Goal: Task Accomplishment & Management: Complete application form

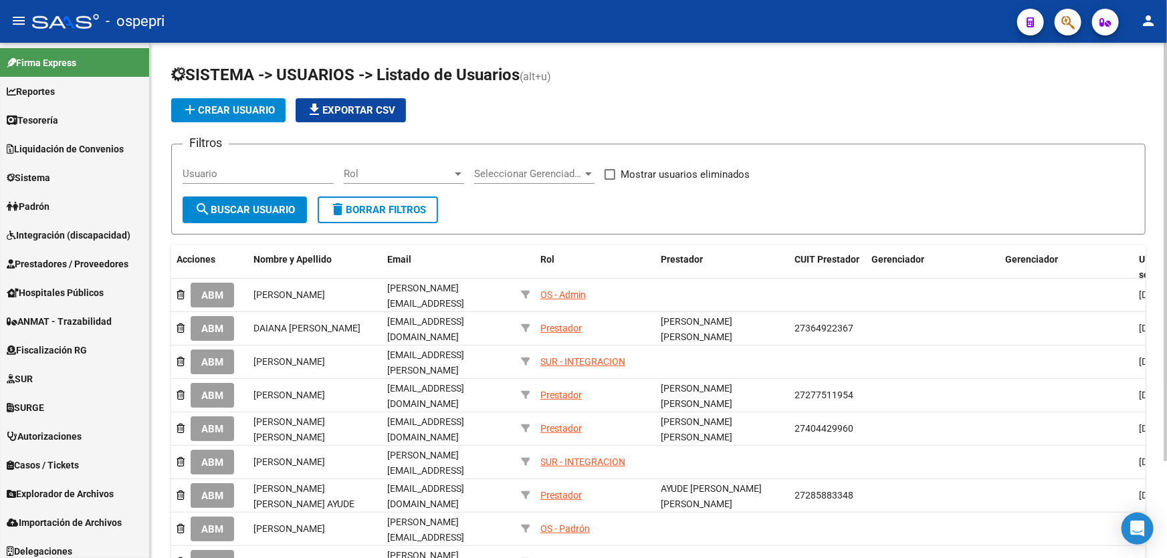
click at [234, 173] on input "Usuario" at bounding box center [258, 174] width 151 height 12
paste input "27259112228"
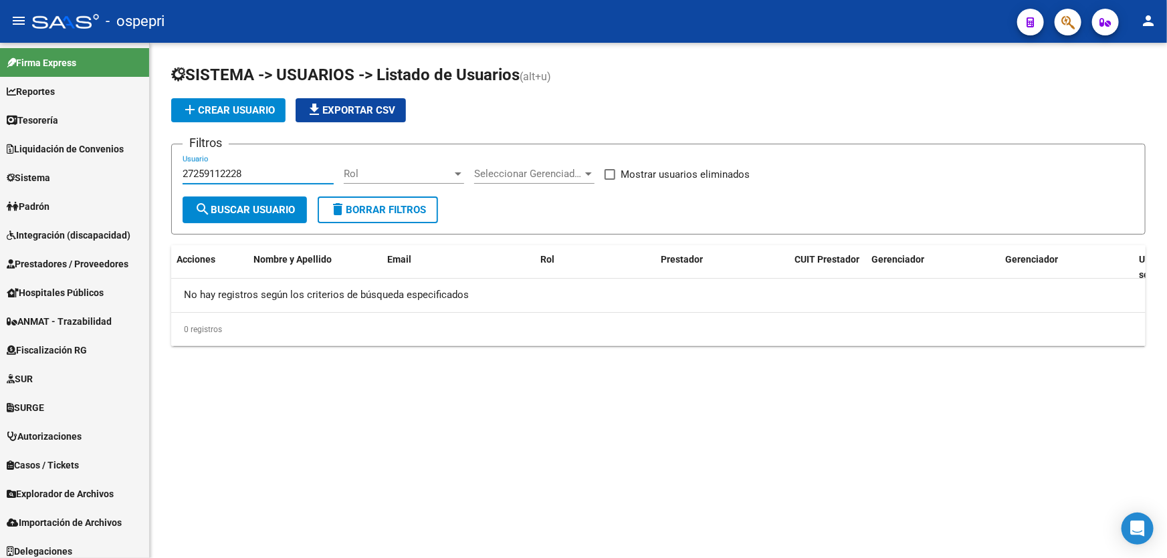
type input "27259112228"
click at [225, 104] on span "add Crear Usuario" at bounding box center [228, 110] width 93 height 12
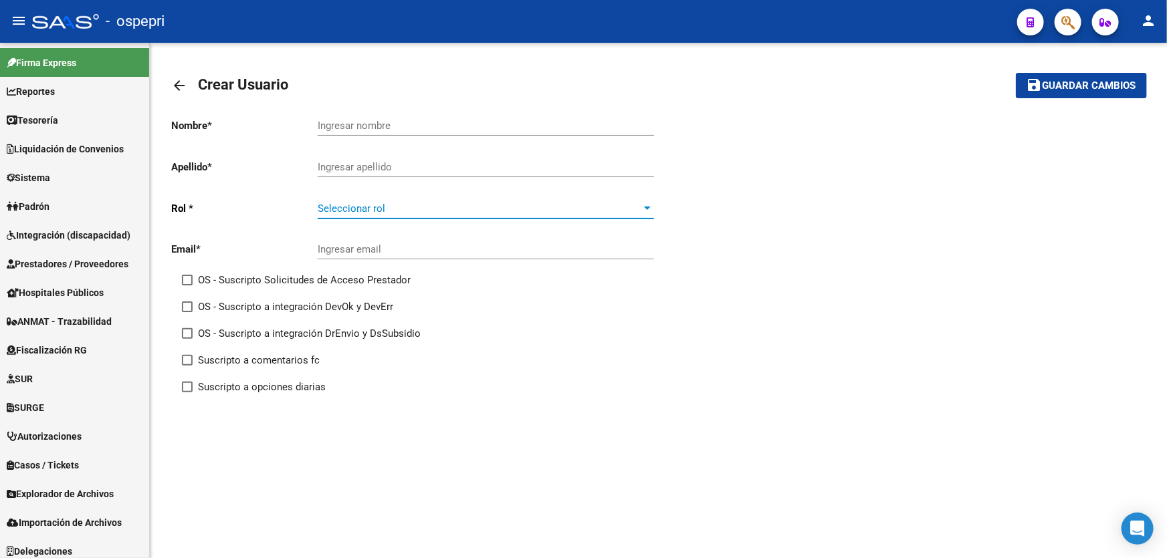
click at [410, 203] on span "Seleccionar rol" at bounding box center [480, 209] width 324 height 12
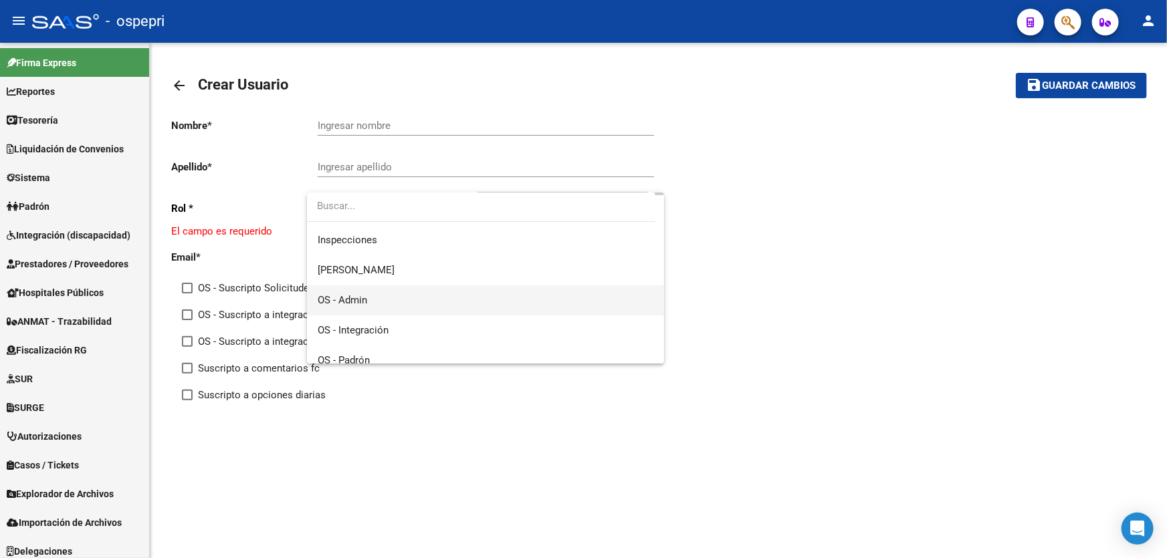
scroll to position [189, 0]
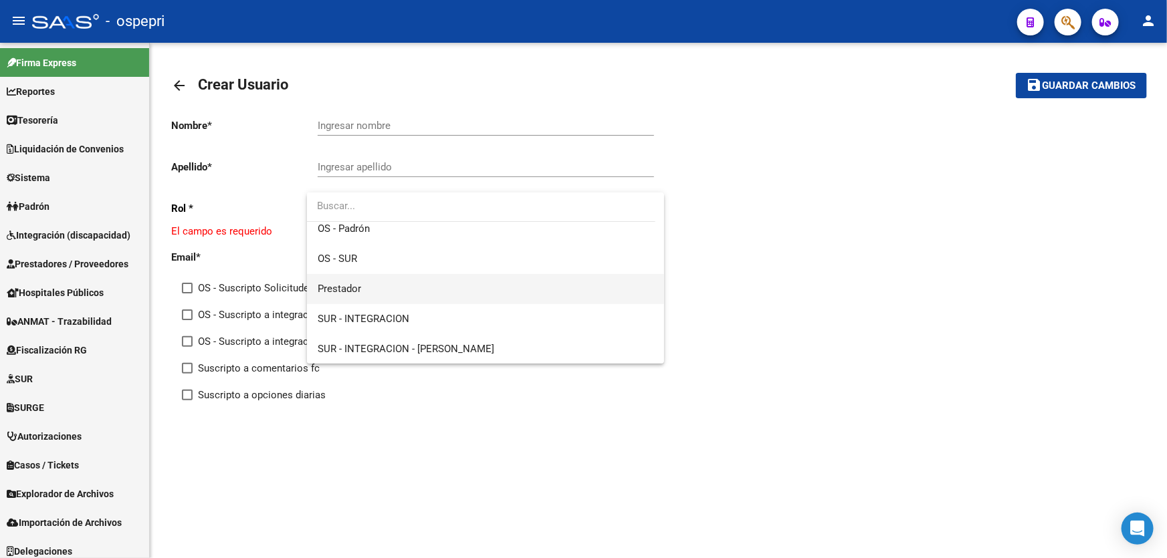
click at [388, 289] on span "Prestador" at bounding box center [486, 289] width 336 height 30
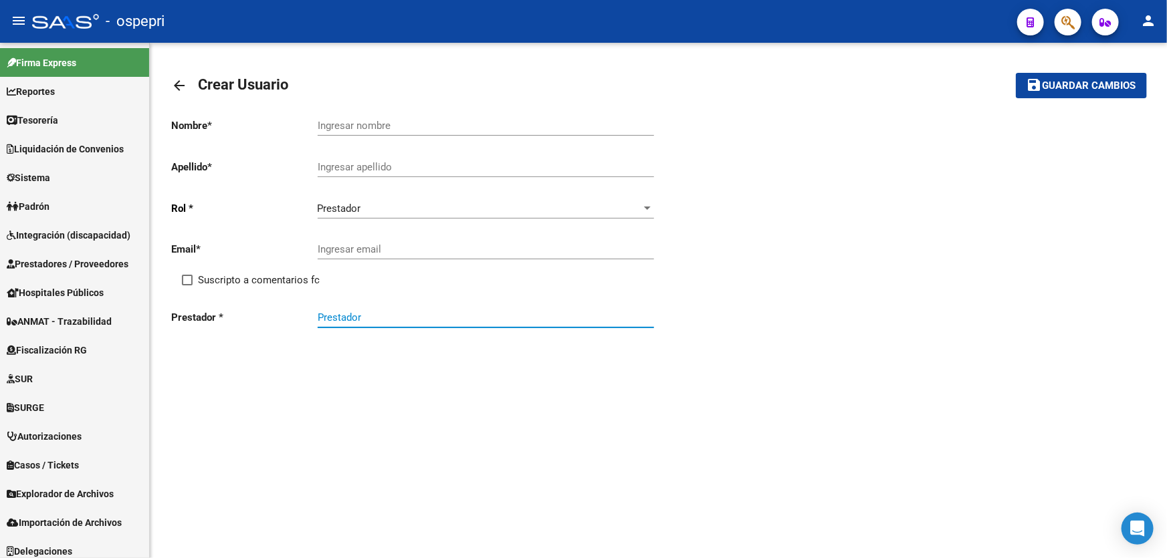
click at [382, 312] on input "Prestador" at bounding box center [486, 318] width 336 height 12
paste input "27259112228"
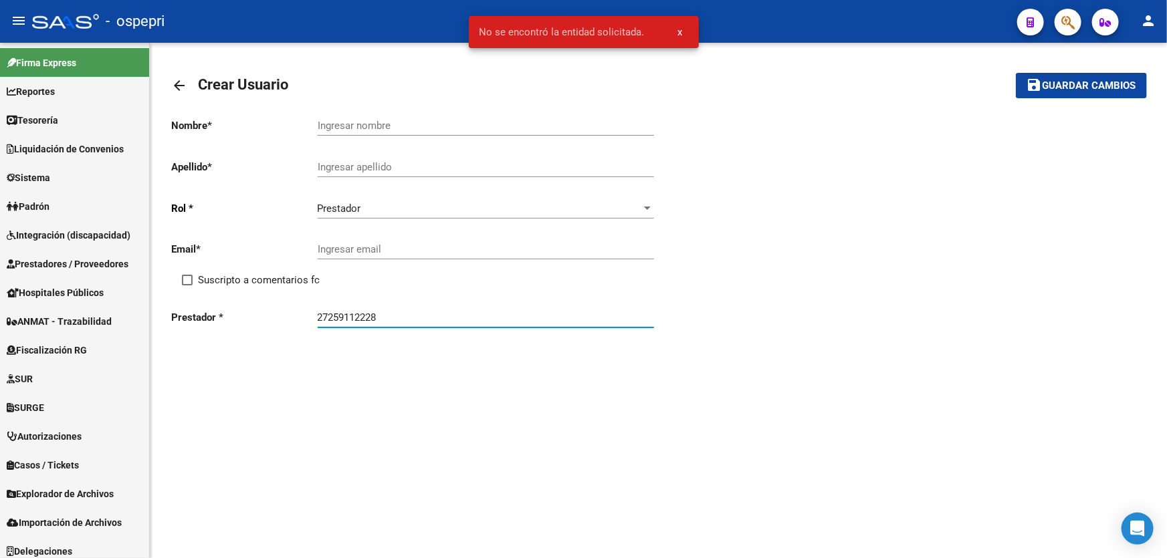
type input "27259112228"
